Goal: Find specific page/section: Find specific page/section

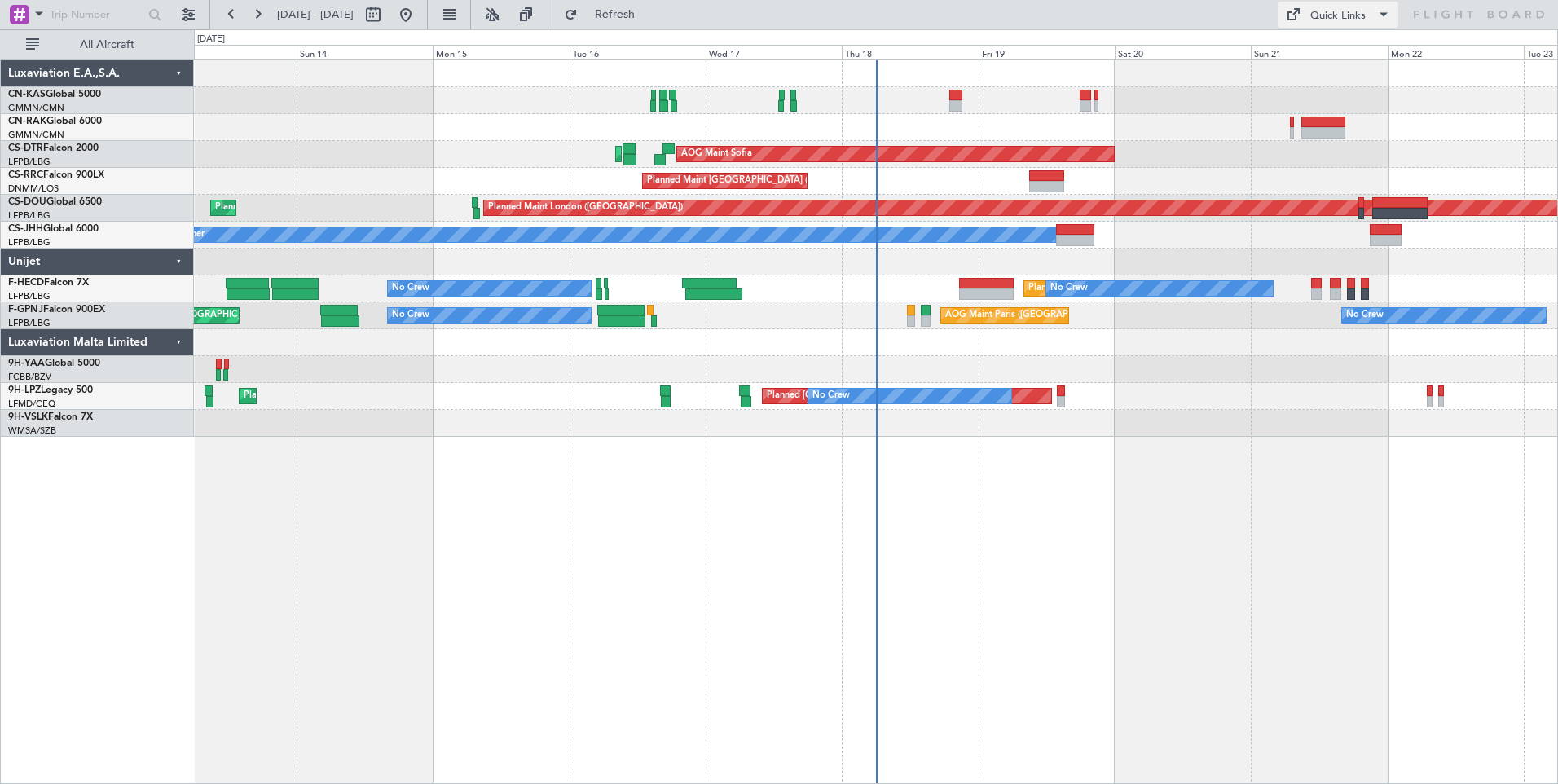
click at [1330, 14] on div "Quick Links" at bounding box center [1338, 16] width 55 height 16
click at [1372, 59] on button "Trip Builder" at bounding box center [1339, 53] width 122 height 39
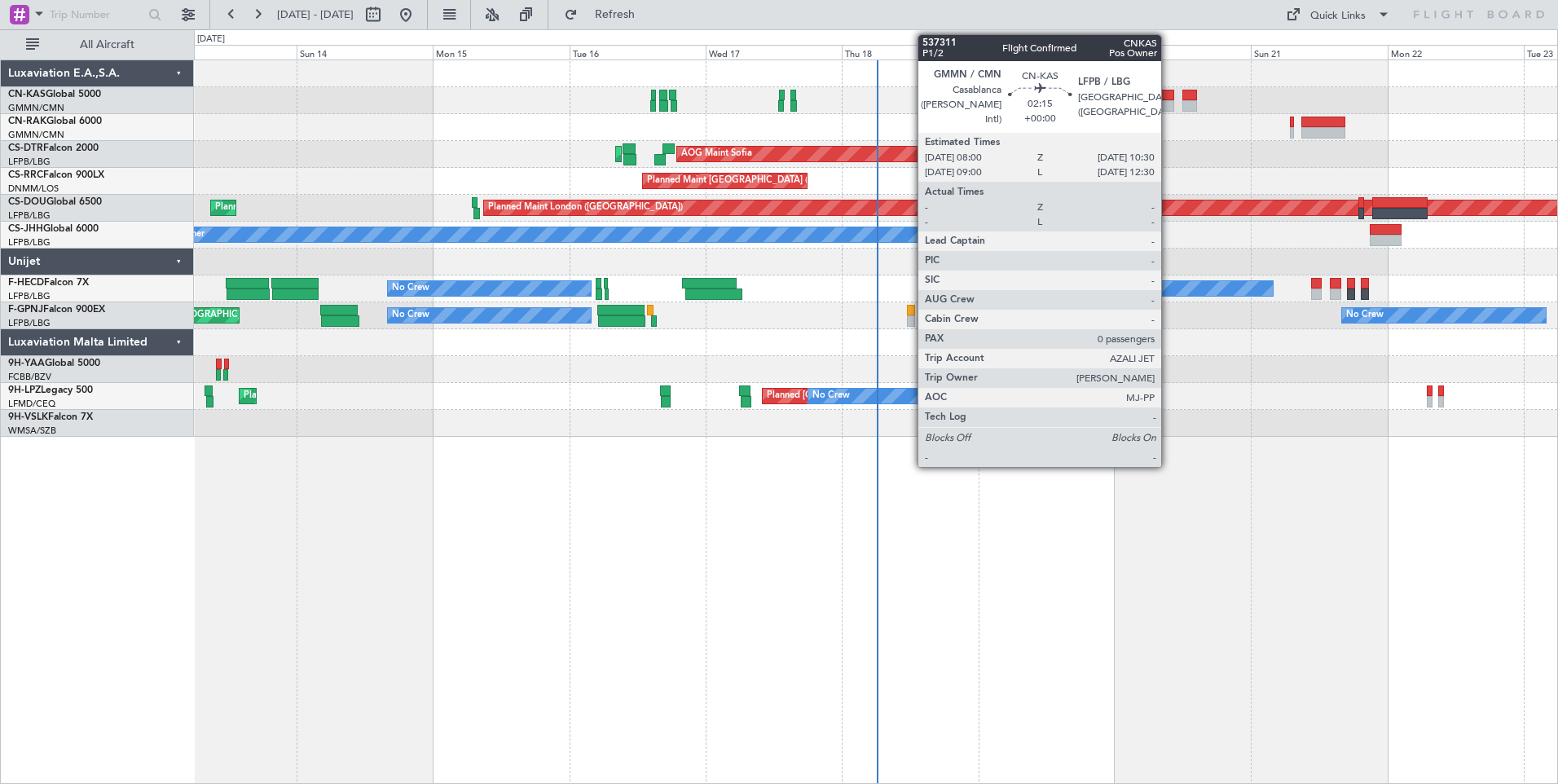
click at [1168, 102] on div at bounding box center [1166, 106] width 14 height 11
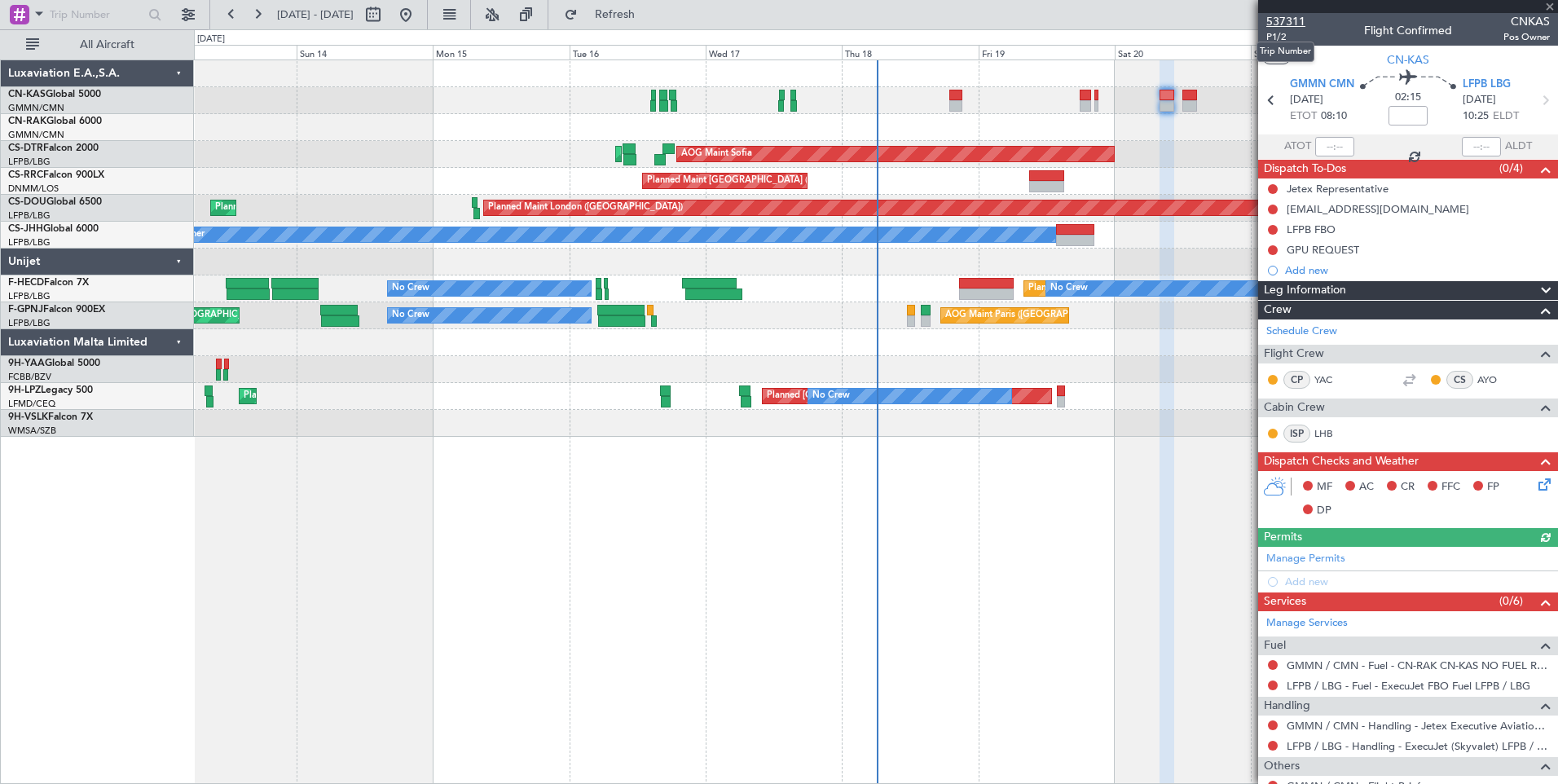
click at [1296, 17] on span "537311" at bounding box center [1285, 22] width 39 height 17
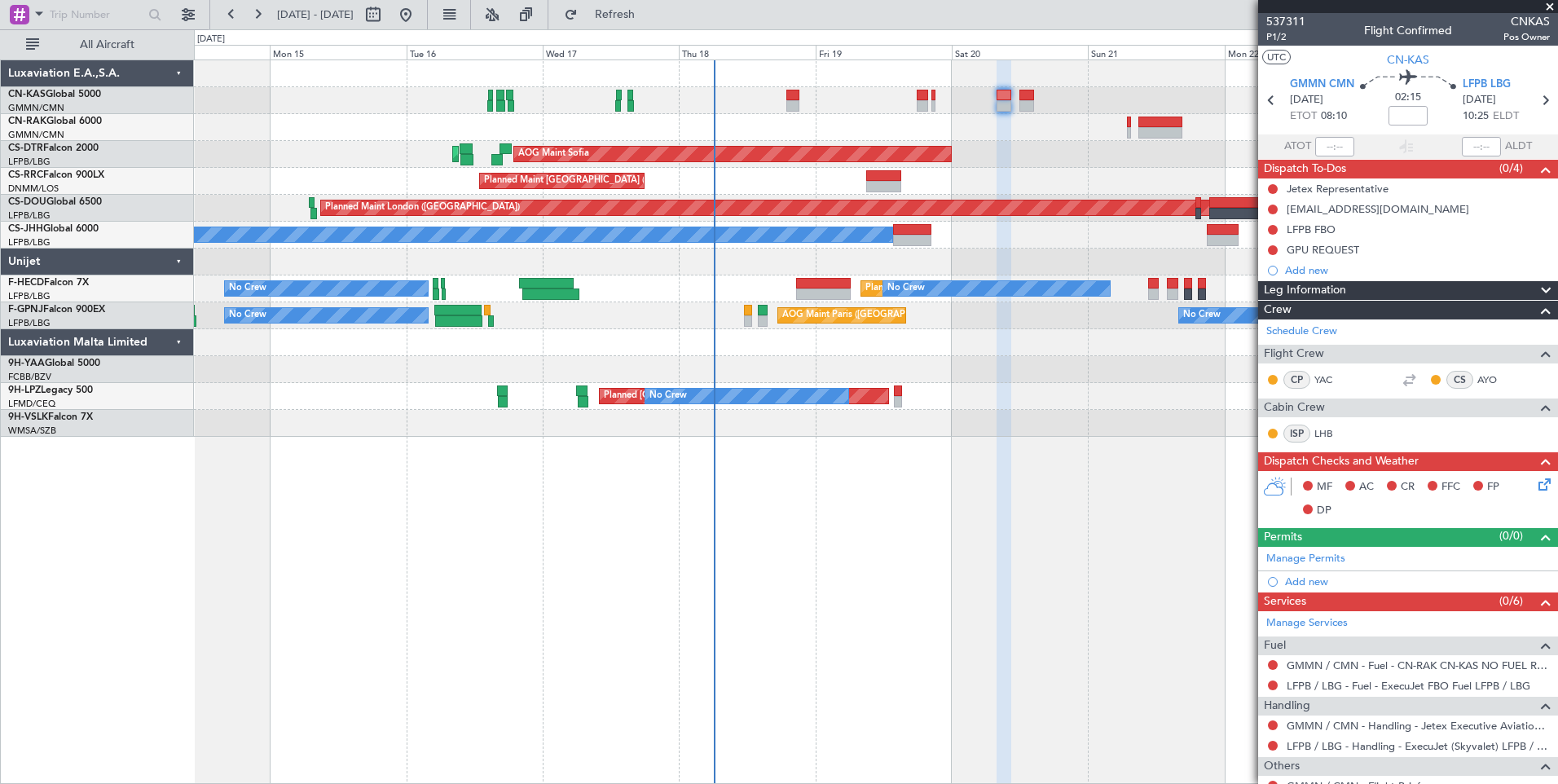
click at [1028, 165] on div "AOG Maint Sofia Planned Maint Sofia [GEOGRAPHIC_DATA] ([GEOGRAPHIC_DATA]) Plann…" at bounding box center [876, 248] width 1364 height 376
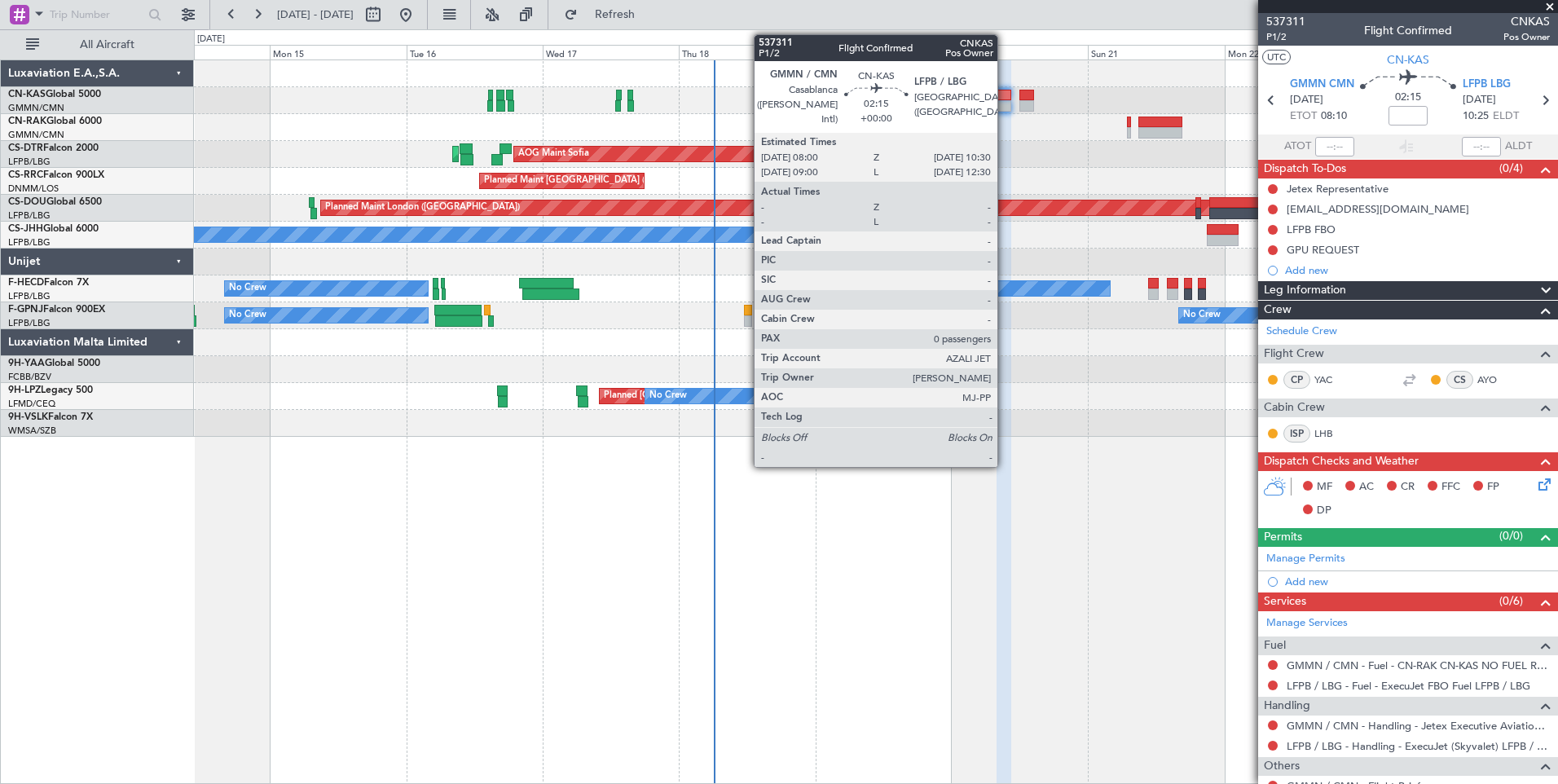
click at [1005, 97] on div at bounding box center [1003, 95] width 14 height 11
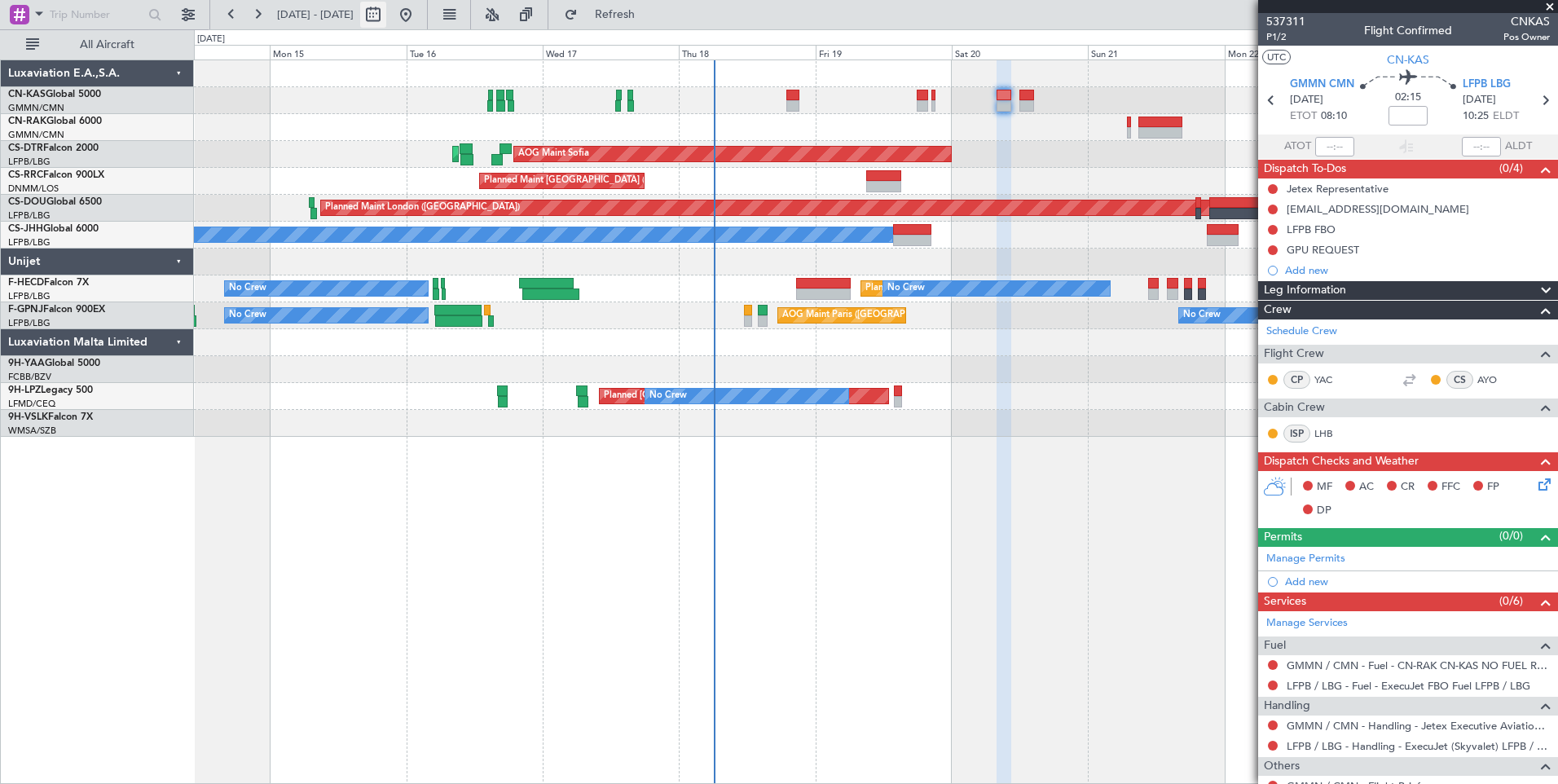
click at [386, 14] on button at bounding box center [373, 14] width 26 height 26
select select "9"
select select "2025"
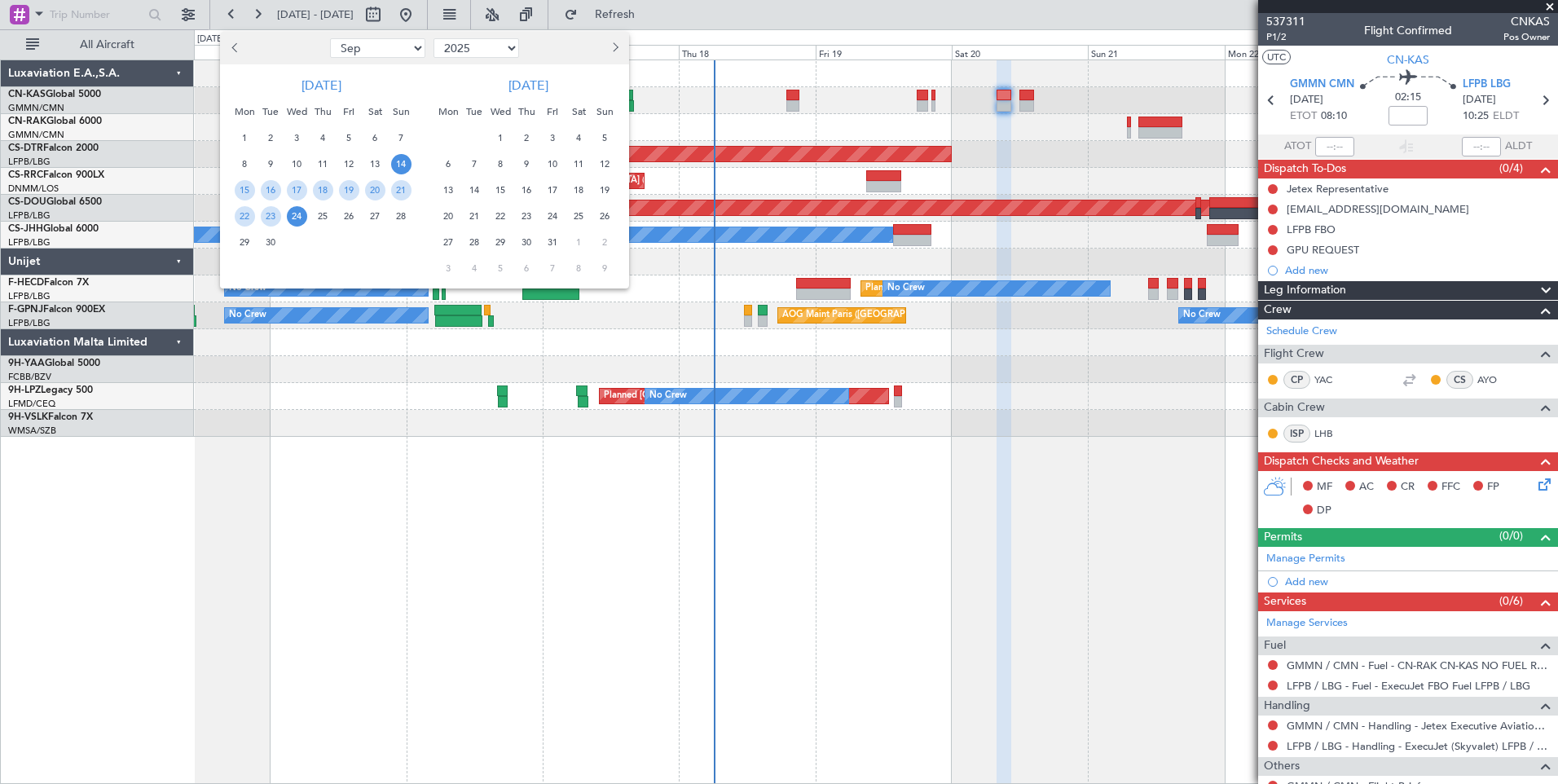
click at [401, 162] on span "14" at bounding box center [401, 164] width 20 height 20
click at [408, 215] on span "28" at bounding box center [401, 215] width 20 height 20
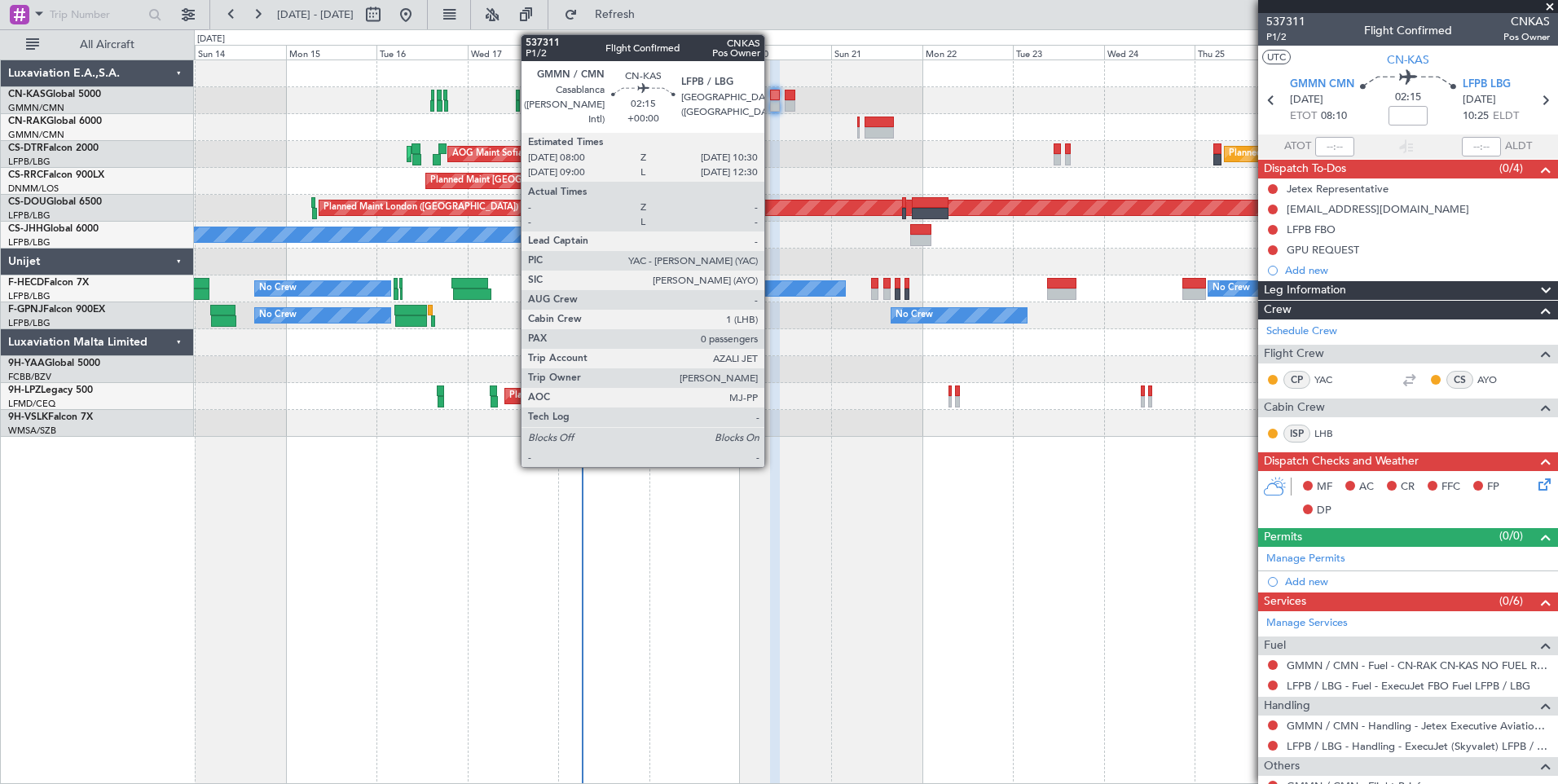
click at [772, 106] on div at bounding box center [775, 106] width 10 height 11
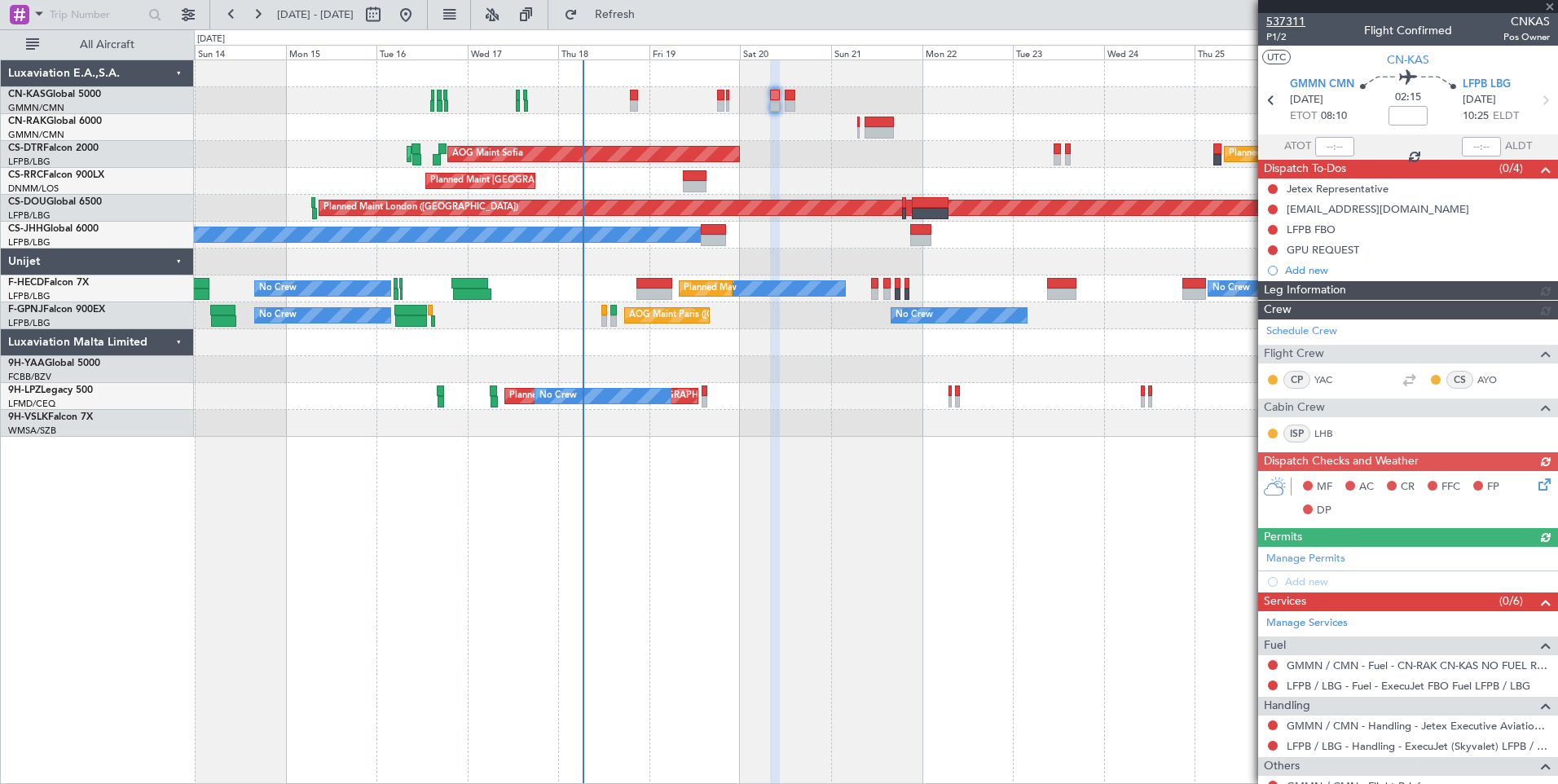
click at [1284, 22] on span "537311" at bounding box center [1285, 22] width 39 height 17
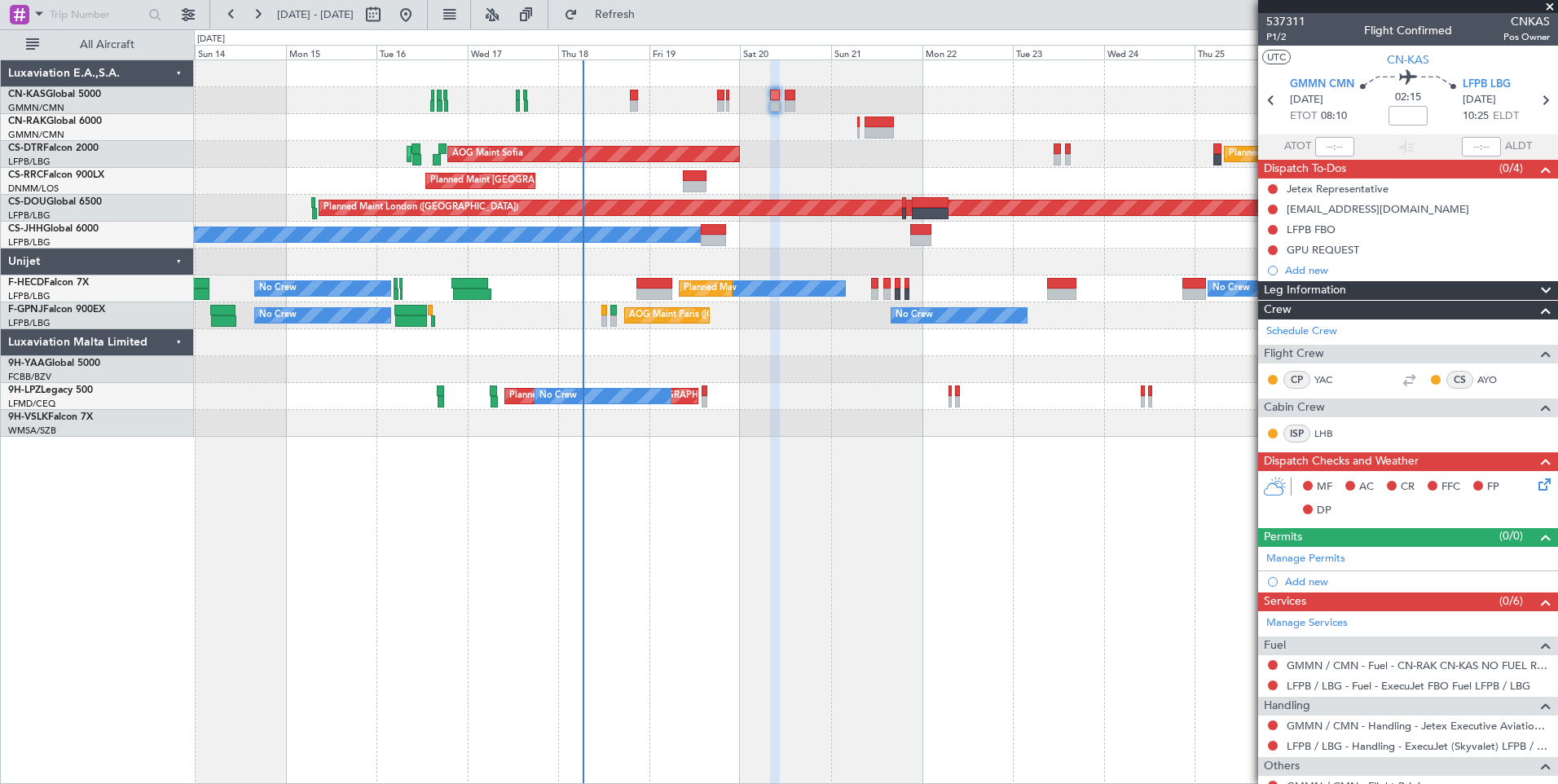
click at [774, 100] on div at bounding box center [775, 106] width 10 height 11
